Goal: Obtain resource: Download file/media

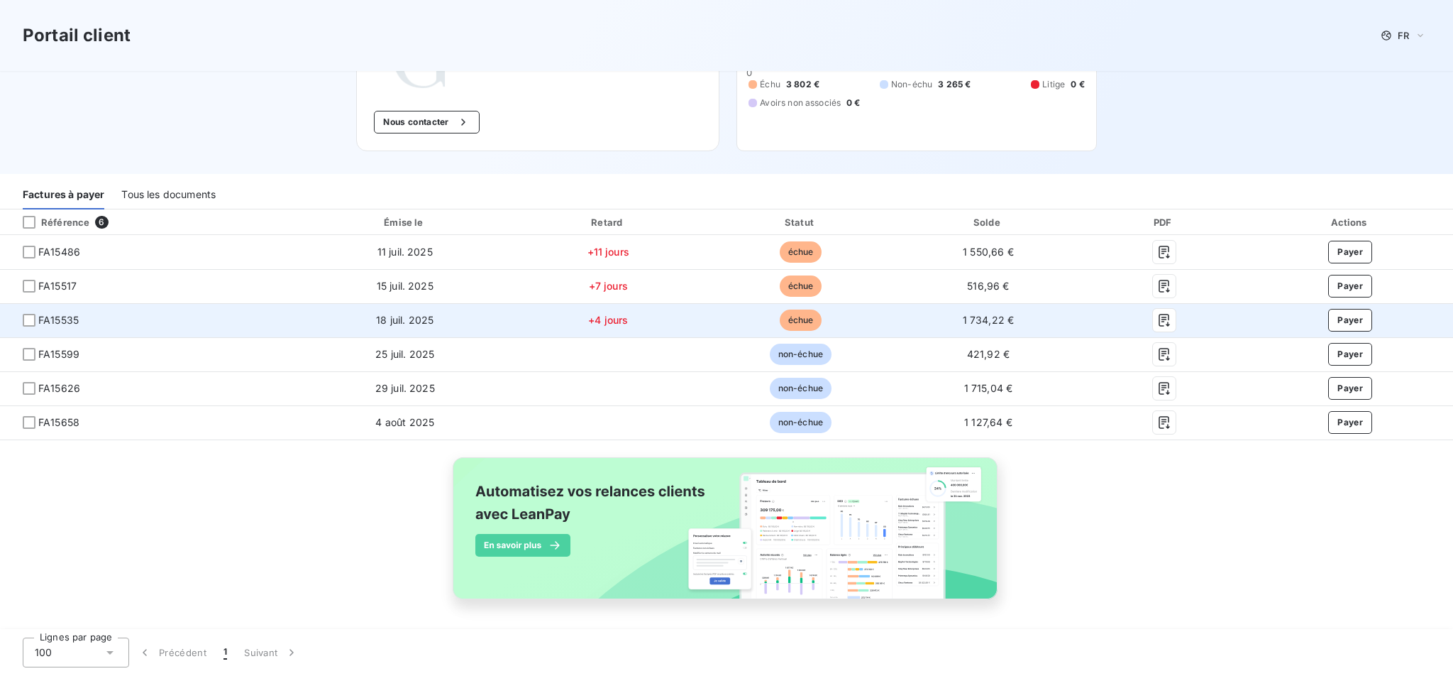
scroll to position [128, 0]
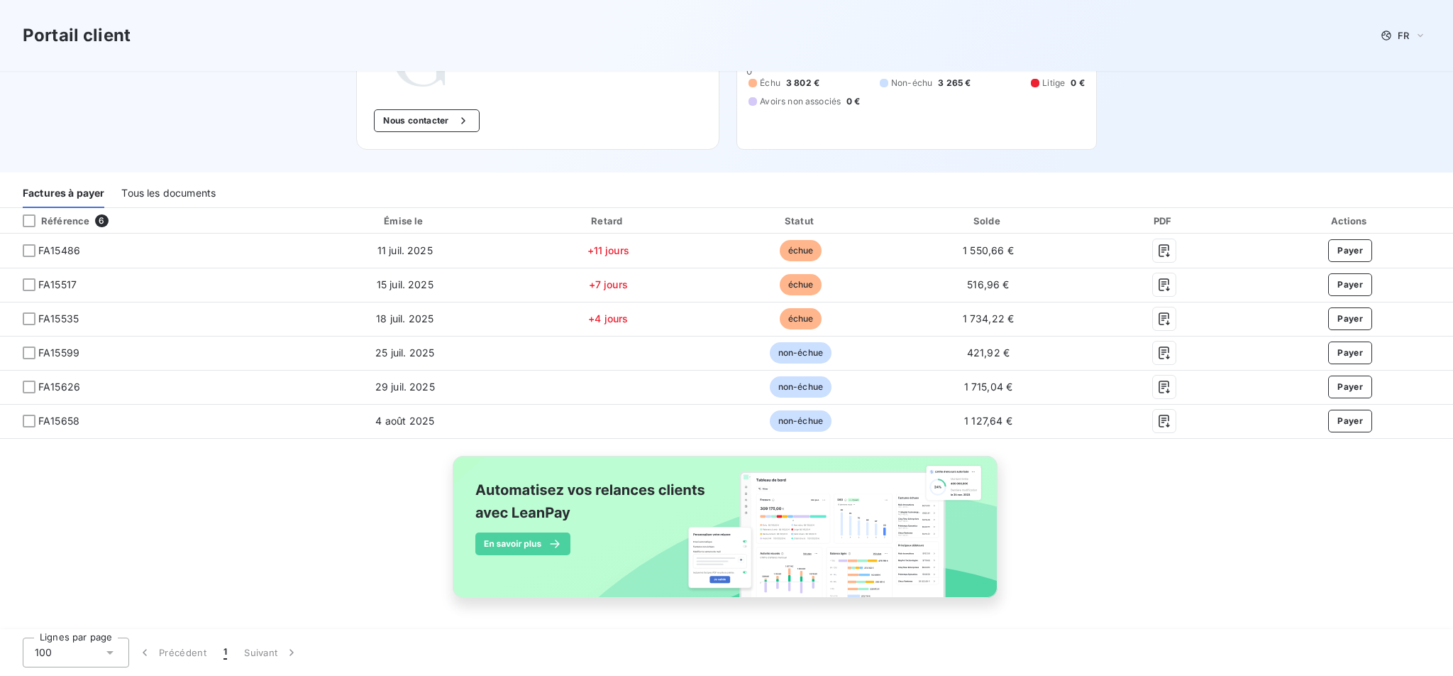
click at [172, 190] on div "Tous les documents" at bounding box center [168, 193] width 94 height 30
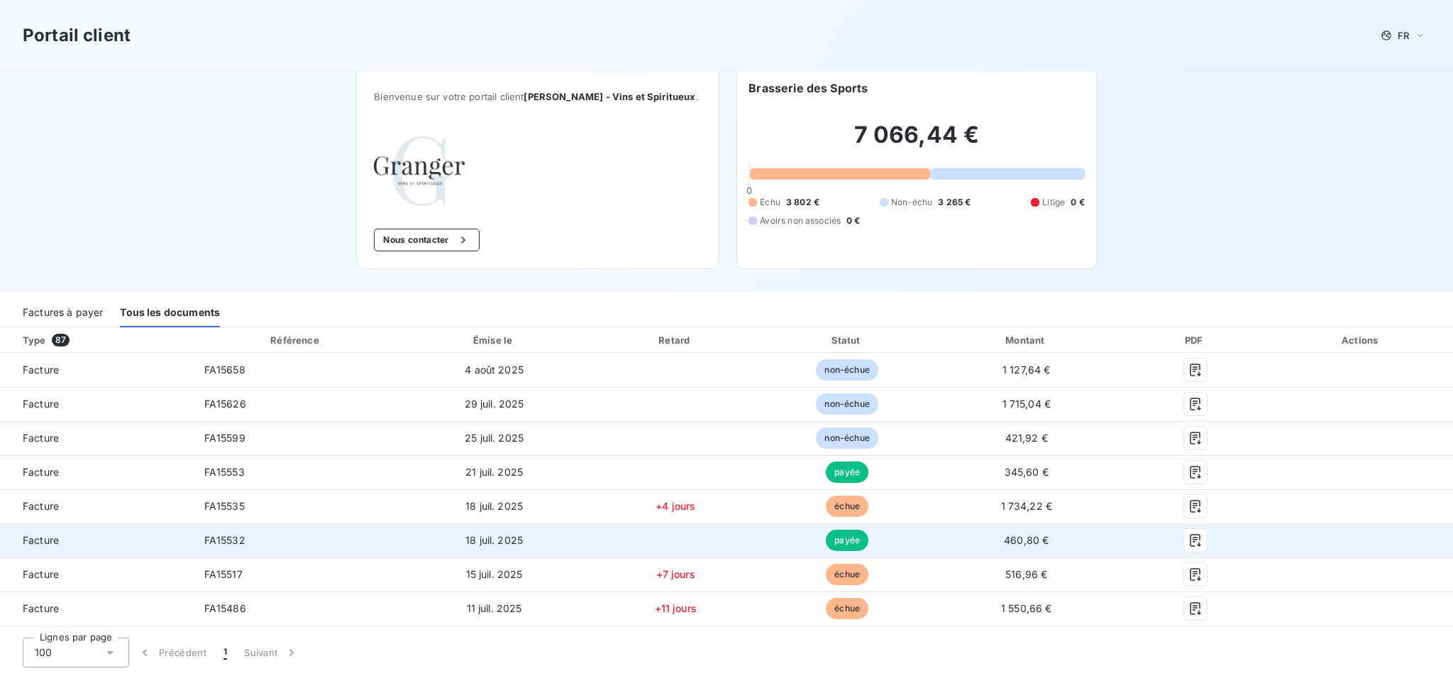
scroll to position [0, 0]
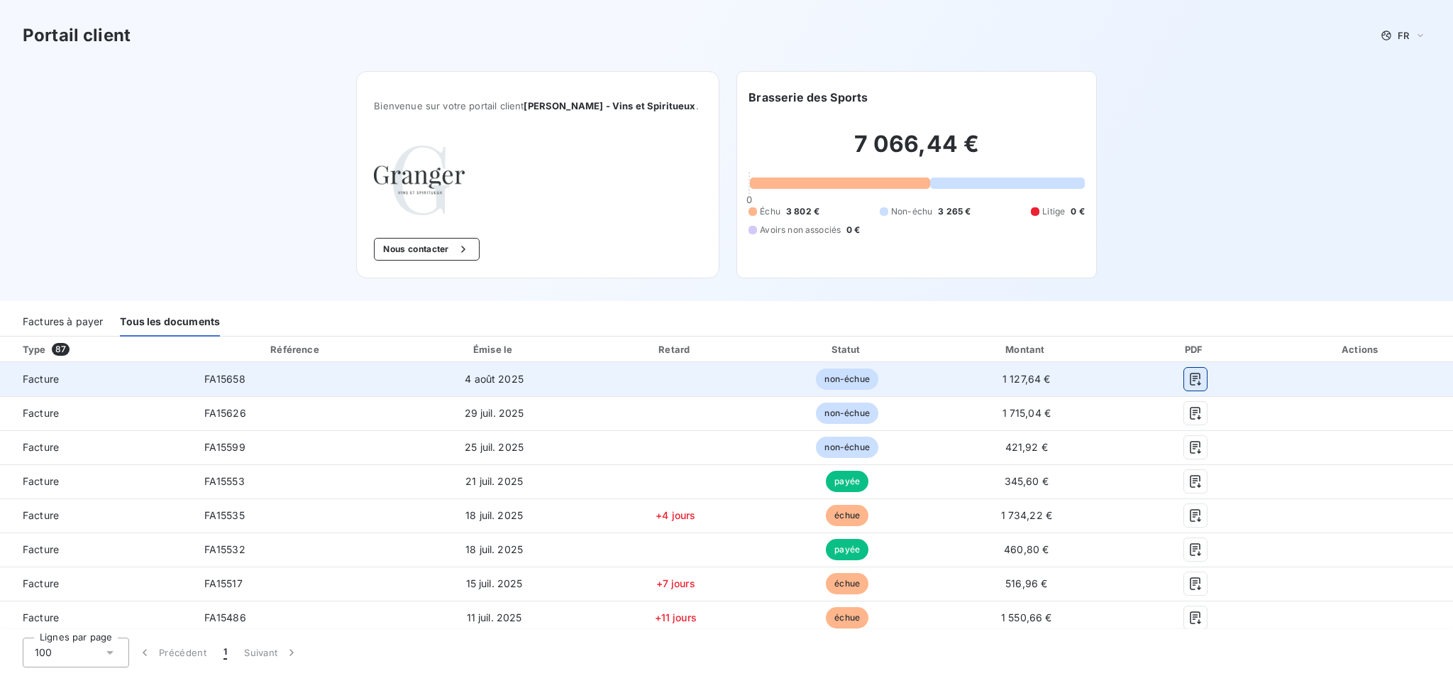
click at [1189, 379] on icon "button" at bounding box center [1196, 379] width 14 height 14
